Goal: Register for event/course

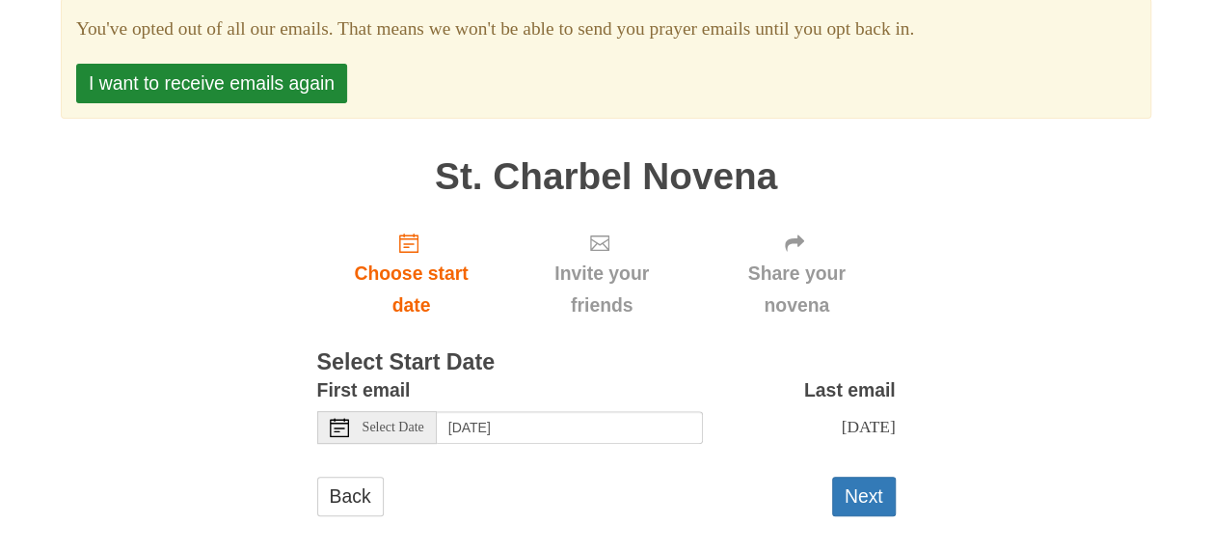
scroll to position [145, 0]
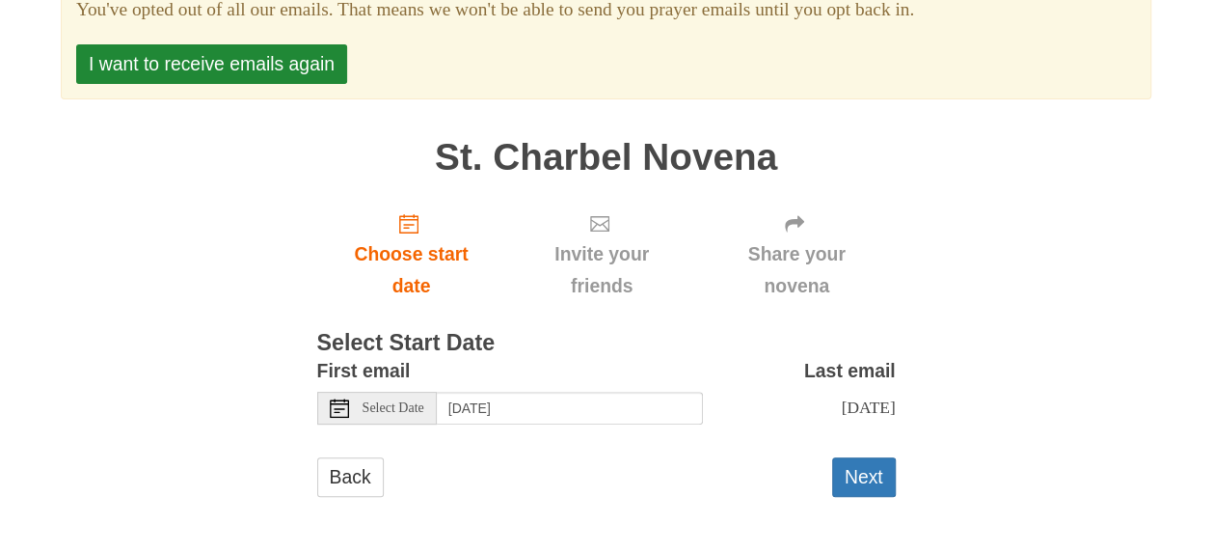
drag, startPoint x: 854, startPoint y: 7, endPoint x: 1163, endPoint y: 290, distance: 419.0
click at [1163, 290] on div "Pray More Novenas The original novena reminder You've opted out of all our emai…" at bounding box center [606, 203] width 1128 height 697
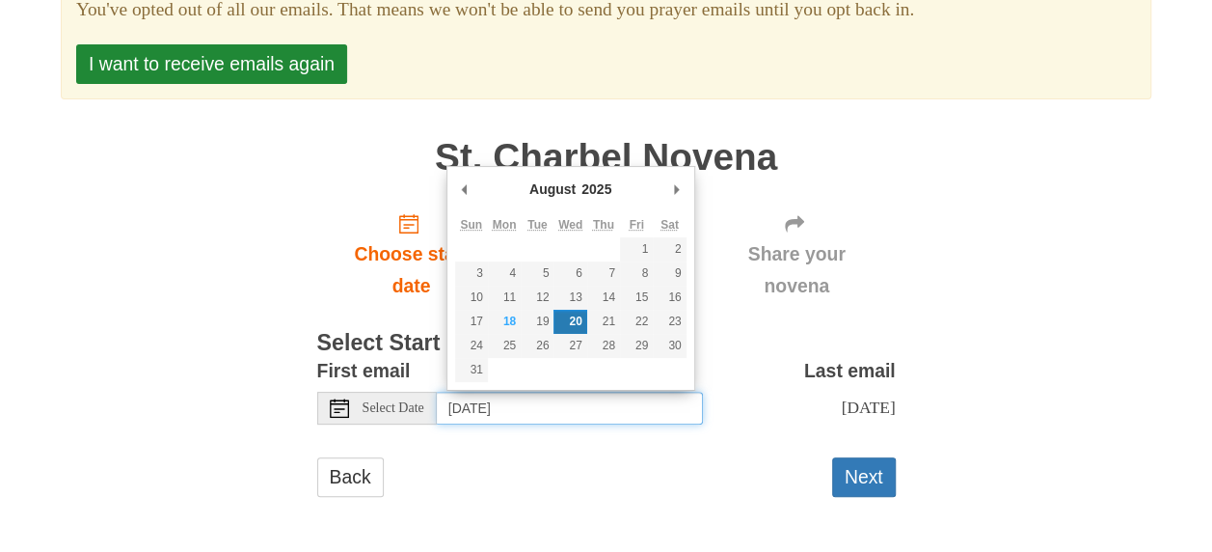
click at [639, 397] on input "Wednesday, August 20th" at bounding box center [570, 407] width 266 height 33
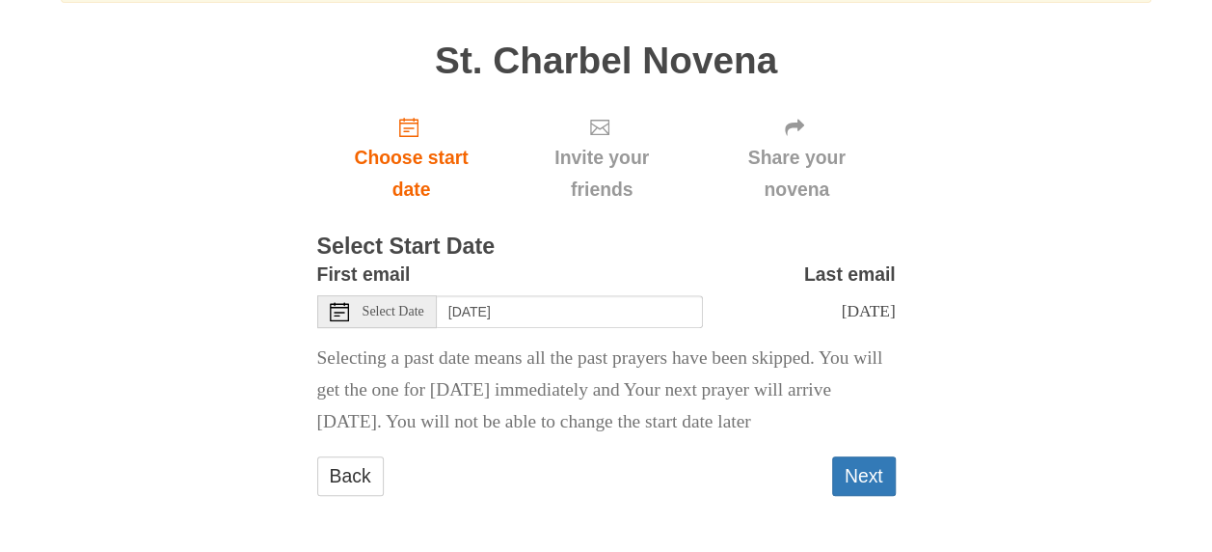
scroll to position [290, 0]
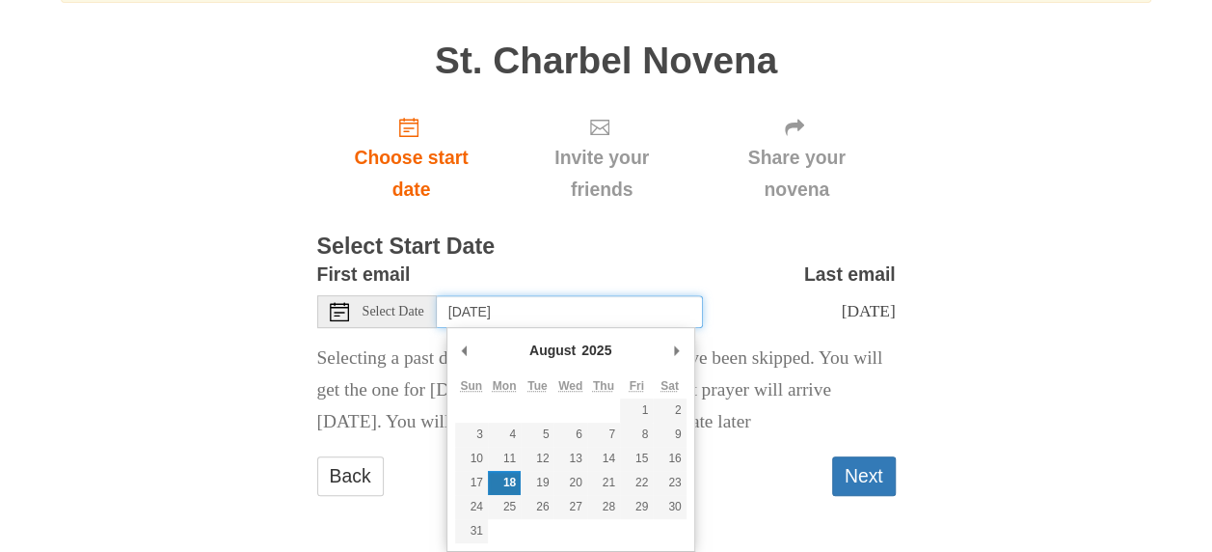
click at [653, 295] on input "Monday, August 18th" at bounding box center [570, 311] width 266 height 33
type input "Tuesday, August 19th"
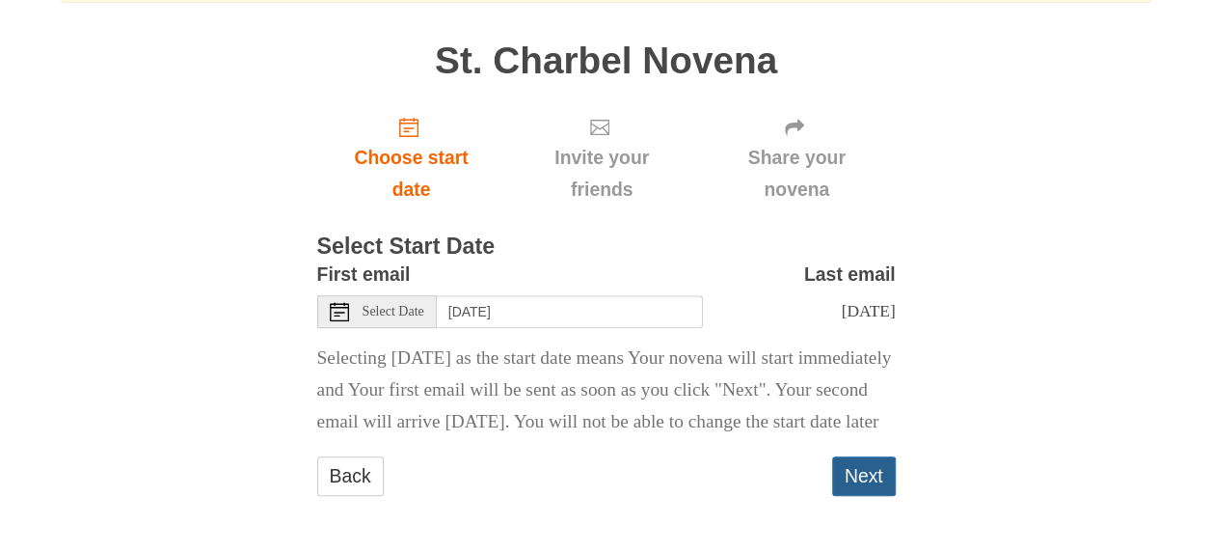
click at [875, 479] on button "Next" at bounding box center [864, 476] width 64 height 40
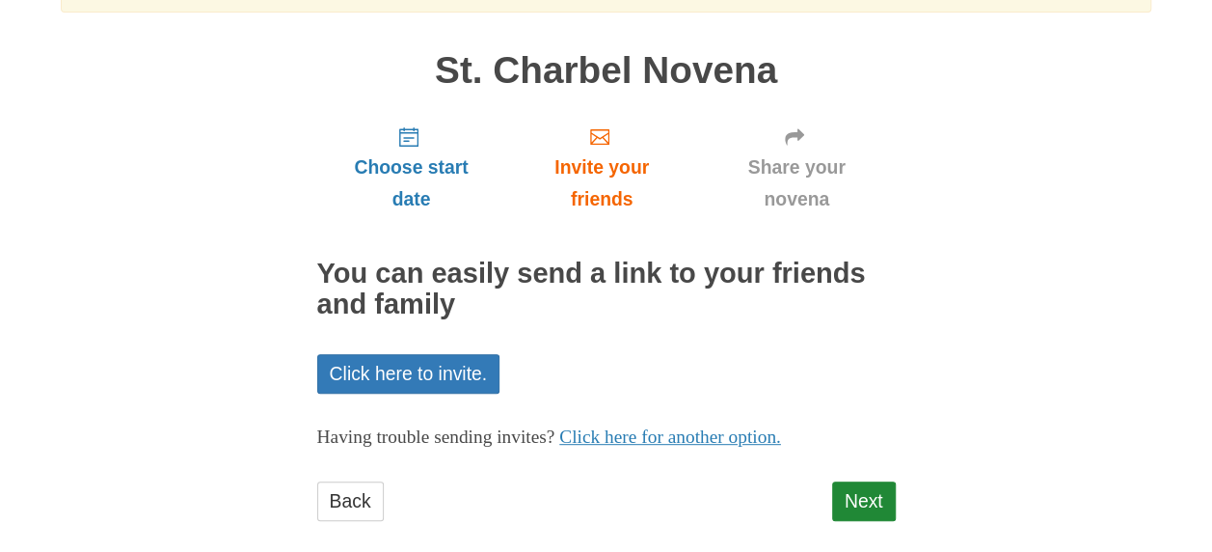
scroll to position [254, 0]
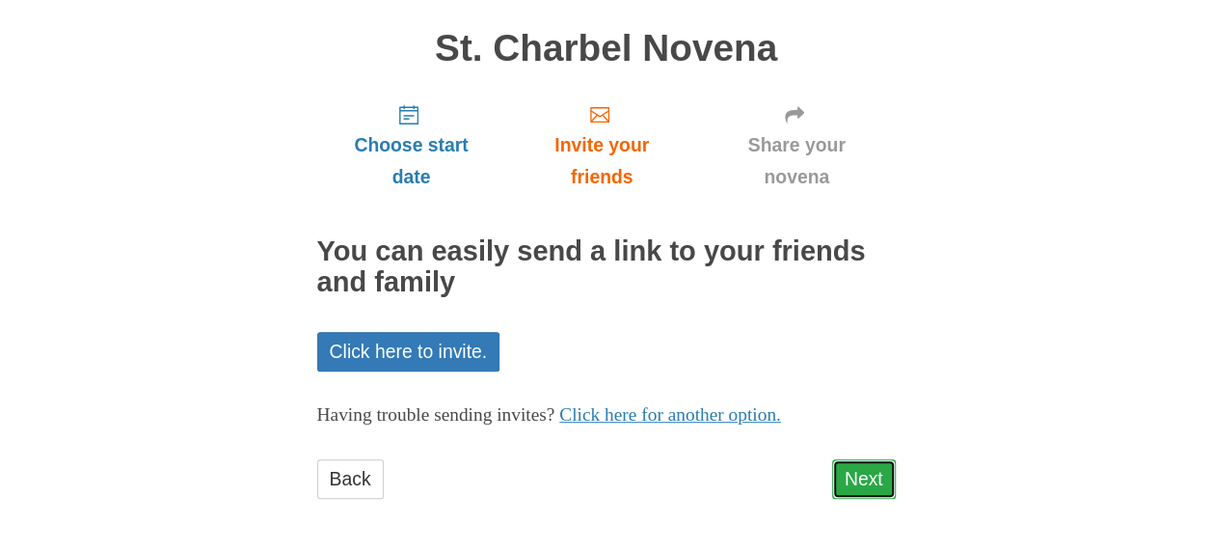
click at [872, 478] on link "Next" at bounding box center [864, 479] width 64 height 40
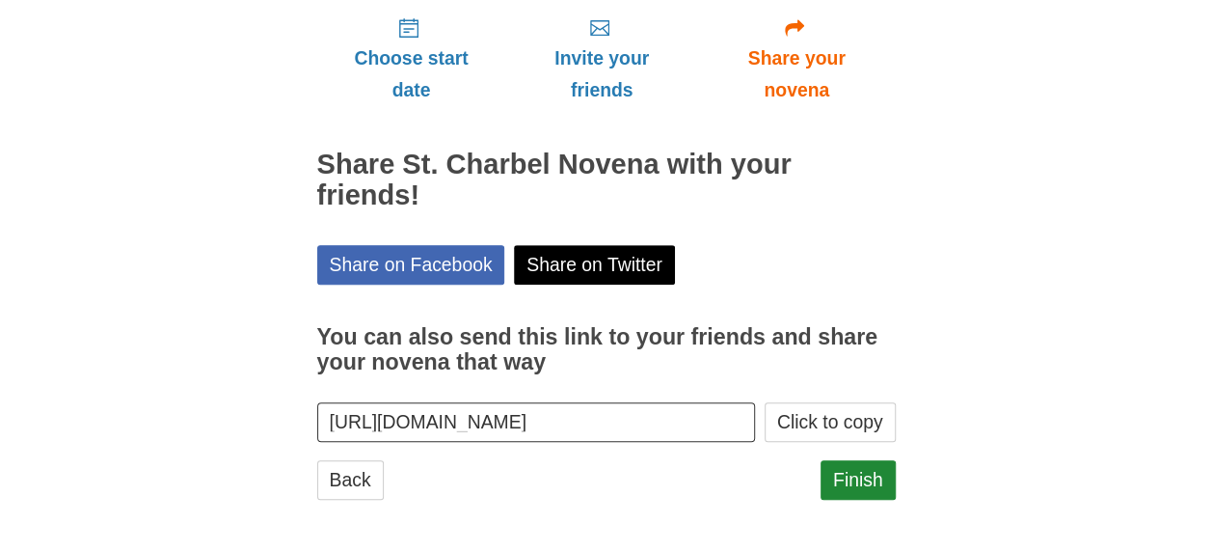
scroll to position [341, 0]
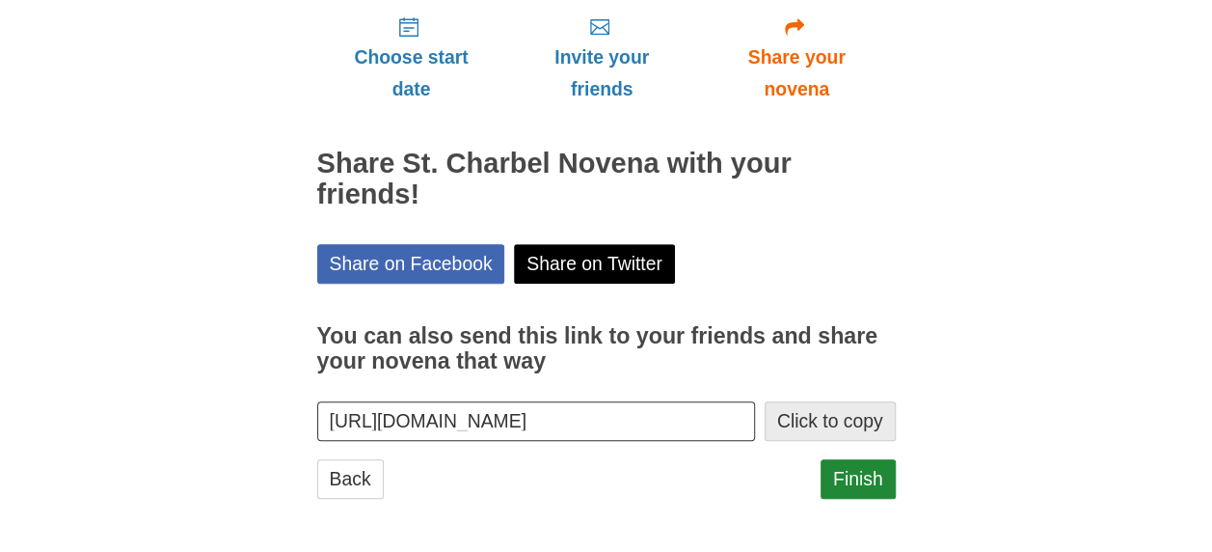
click at [847, 419] on button "Click to copy" at bounding box center [830, 421] width 131 height 40
click at [848, 470] on link "Finish" at bounding box center [858, 479] width 75 height 40
